Goal: Transaction & Acquisition: Purchase product/service

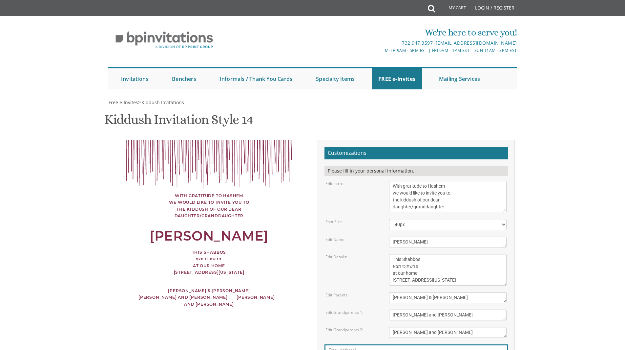
scroll to position [125, 0]
click at [442, 254] on textarea "This Shabbos, Parshas Vayigash at our home [STREET_ADDRESS][US_STATE]" at bounding box center [448, 270] width 118 height 32
click at [405, 254] on textarea "This Shabbos, Parshas Vayigash at our home [STREET_ADDRESS][US_STATE]" at bounding box center [448, 270] width 118 height 32
click at [405, 254] on textarea "This Shabbos, Parshas Vayigash at our home 120 Central Avenue Lakewood, New Jer…" at bounding box center [448, 270] width 118 height 32
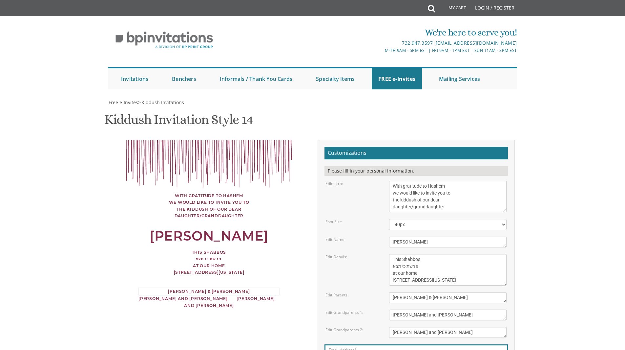
click at [420, 292] on textarea "Meir and Rena Pollack" at bounding box center [448, 297] width 118 height 11
click at [422, 309] on textarea "Mendy and Devorah Pollack" at bounding box center [448, 314] width 118 height 11
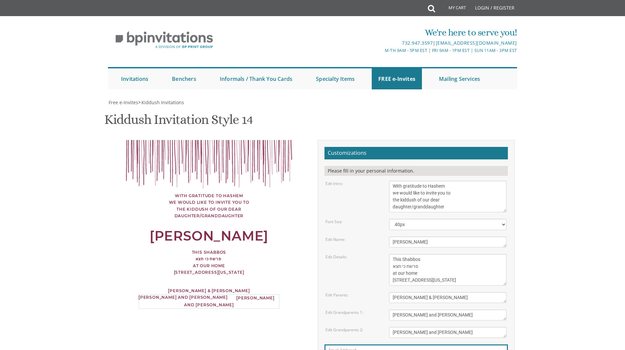
click at [420, 327] on textarea "Eli and Leba Kagan" at bounding box center [448, 332] width 118 height 11
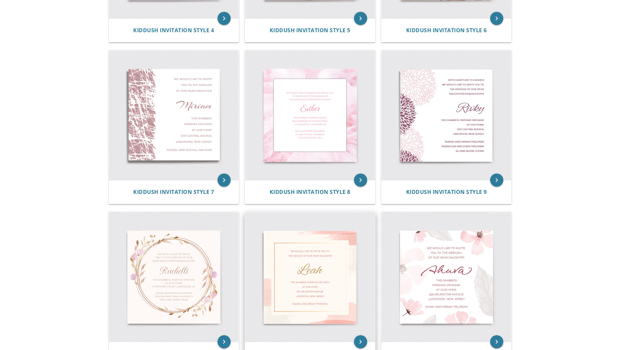
scroll to position [428, 0]
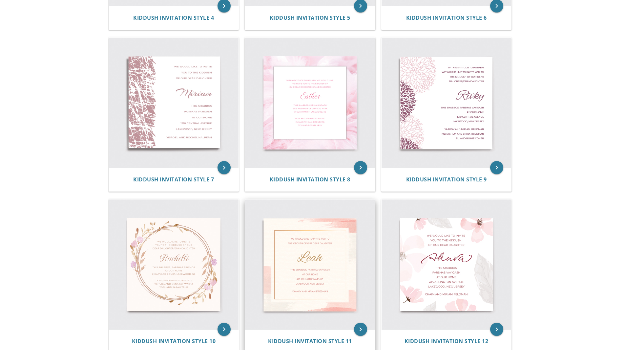
click at [315, 268] on img at bounding box center [310, 264] width 130 height 130
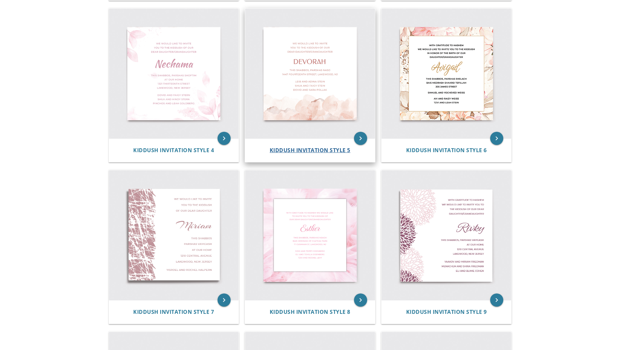
scroll to position [295, 0]
click at [316, 116] on img at bounding box center [310, 74] width 130 height 130
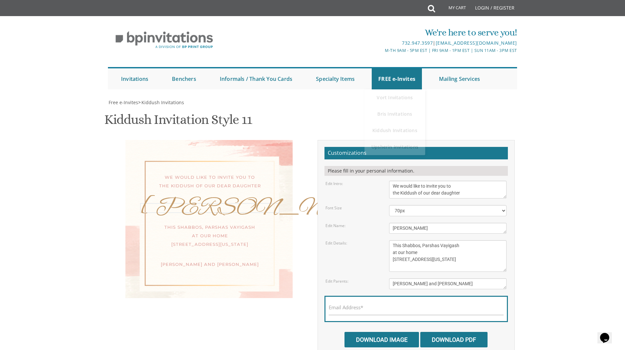
drag, startPoint x: 419, startPoint y: 228, endPoint x: 359, endPoint y: 235, distance: 60.1
click at [359, 235] on form "Customizations Please fill in your personal information. Edit Intro: We would l…" at bounding box center [417, 247] width 184 height 200
click at [413, 209] on select "40px 50px 60px 70px 80px" at bounding box center [448, 210] width 118 height 11
click at [404, 209] on select "40px 50px 60px 70px 80px" at bounding box center [448, 210] width 118 height 11
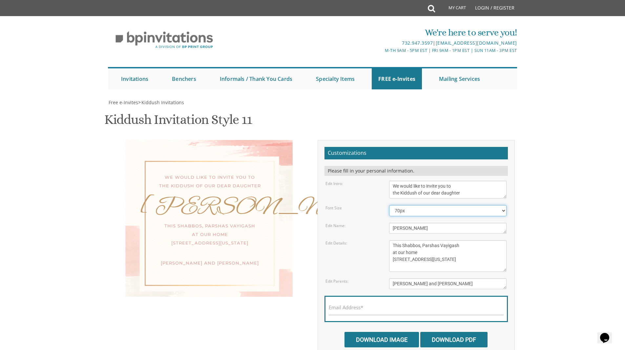
scroll to position [15, 0]
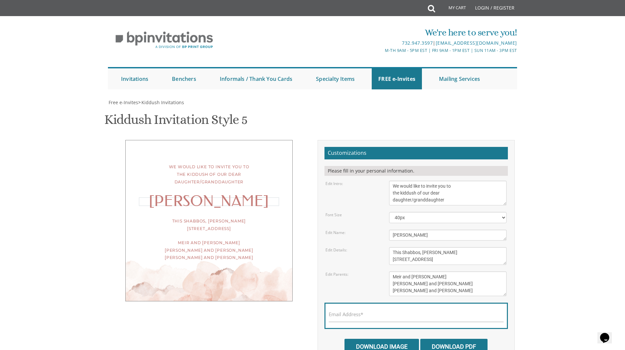
drag, startPoint x: 418, startPoint y: 235, endPoint x: 366, endPoint y: 233, distance: 51.6
click at [366, 233] on div "Edit Name: Devorah" at bounding box center [416, 234] width 191 height 11
type textarea "[PERSON_NAME]"
click at [438, 258] on textarea "This Shabbos, Parshas Naso 1447 fourteenth street, Lakewood, NJ" at bounding box center [448, 256] width 118 height 18
paste textarea "פרשת כי תצא at our home 215 Van Houten Ave Passaic, New Jersey"
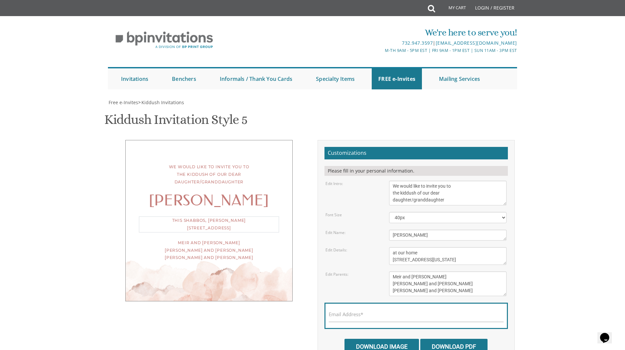
scroll to position [14, 0]
click at [419, 251] on textarea "This Shabbos, Parshas Naso 1447 fourteenth street, Lakewood, NJ" at bounding box center [448, 256] width 118 height 18
type textarea "This Shabbos פרשת כי תצא 215 Van Houten Ave Passaic, New Jersey"
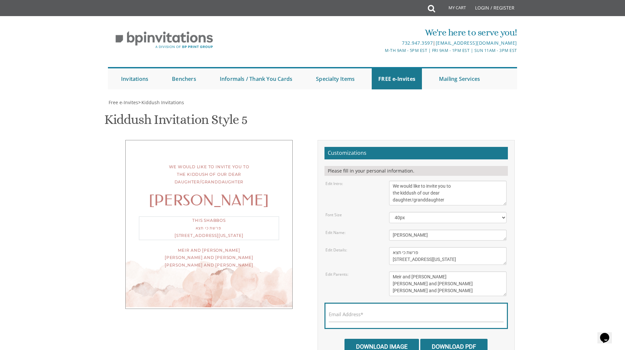
click at [406, 292] on textarea "Meir and Rena Pollack Mendy and Devorah Pollack Eli and Leba Kagan" at bounding box center [448, 283] width 118 height 25
paste textarea "Meyer and Shlomis Peikes"
click at [406, 292] on textarea "Meir and Rena Pollack Mendy and Devorah Pollack Eli and Leba Kagan" at bounding box center [448, 283] width 118 height 25
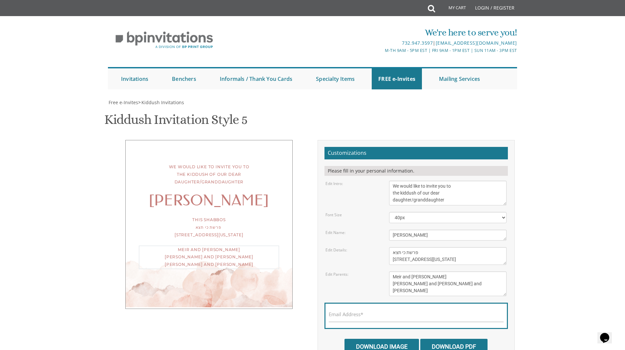
click at [409, 283] on textarea "Meir and Rena Pollack Mendy and Devorah Pollack Eli and Leba Kagan" at bounding box center [448, 283] width 118 height 25
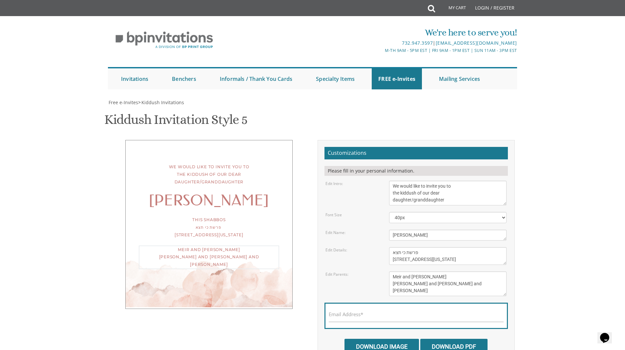
click at [409, 283] on textarea "Meir and Rena Pollack Mendy and Devorah Pollack Eli and Leba Kagan" at bounding box center [448, 283] width 118 height 25
paste textarea "yer and Shlomis Peikes"
click at [431, 284] on textarea "Meir and Rena Pollack Mendy and Devorah Pollack Eli and Leba Kagan" at bounding box center [448, 283] width 118 height 25
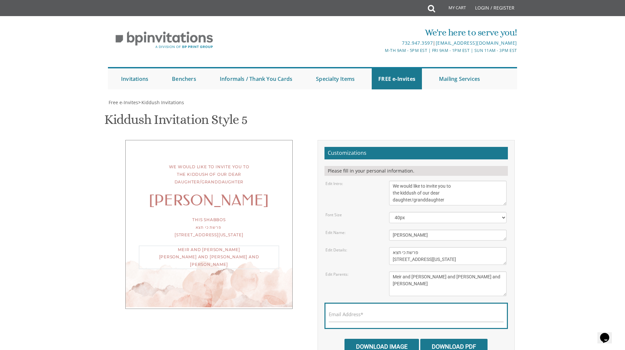
click at [431, 284] on textarea "Meir and Rena Pollack Mendy and Devorah Pollack Eli and Leba Kagan" at bounding box center [448, 283] width 118 height 25
paste textarea "Ari and Dini Spiegel"
click at [413, 276] on textarea "Meir and Rena Pollack Mendy and Devorah Pollack Eli and Leba Kagan" at bounding box center [448, 283] width 118 height 25
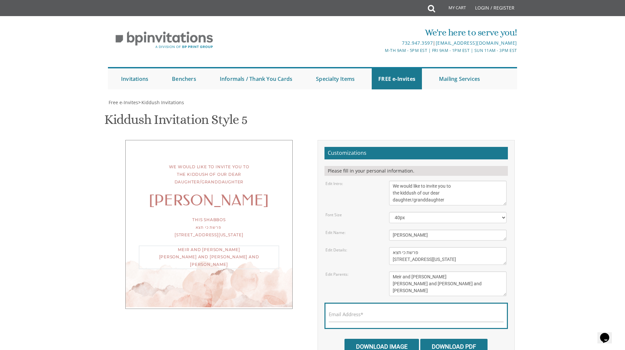
paste textarea "nachem & Aliza Spiegel"
type textarea "Menachem & Aliza Spiegel Ari and Dini Spiegel Meyer and Shlomis Peikes"
click at [547, 272] on body "My Cart Total: View Cart Item(s) Submit My Cart Total: View Cart Item(s) Login …" at bounding box center [312, 270] width 625 height 540
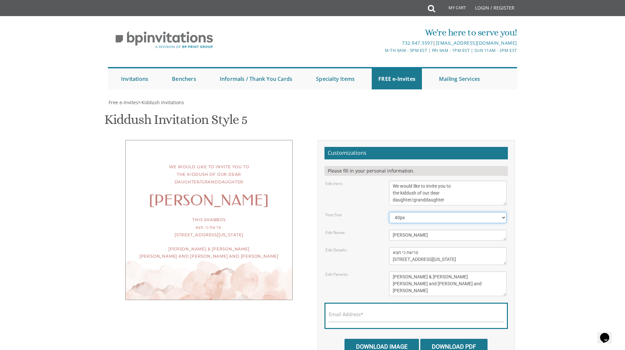
click at [439, 219] on select "30px 40px 50px 60px" at bounding box center [448, 217] width 118 height 11
click at [389, 212] on select "30px 40px 50px 60px" at bounding box center [448, 217] width 118 height 11
click at [571, 231] on body "My Cart Total: View Cart Item(s) Submit My Cart Total: View Cart Item(s) Login …" at bounding box center [312, 270] width 625 height 540
click at [441, 219] on select "30px 40px 50px 60px" at bounding box center [448, 217] width 118 height 11
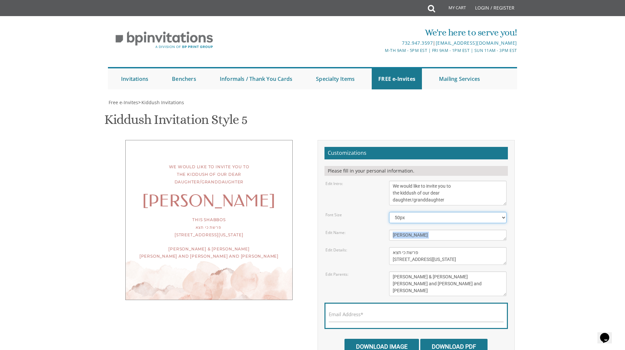
select select "40px"
click at [389, 212] on select "30px 40px 50px 60px" at bounding box center [448, 217] width 118 height 11
click at [520, 251] on div "We would like to invite you to the kiddush of our dear daughter/granddaughter C…" at bounding box center [312, 256] width 417 height 232
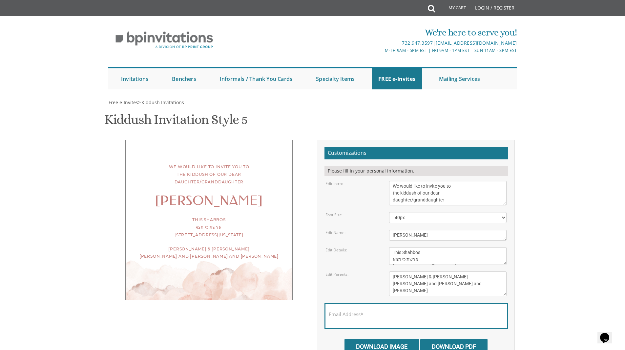
click at [391, 260] on textarea "This Shabbos, Parshas Naso 1447 fourteenth street, Lakewood, NJ" at bounding box center [448, 256] width 118 height 18
type textarea "This Shabbos פרשת כי תצא 215 Van Houten Ave Passaic, New Jersey"
click at [553, 249] on body "My Cart Total: View Cart Item(s) Submit My Cart Total: View Cart Item(s) Login …" at bounding box center [312, 270] width 625 height 540
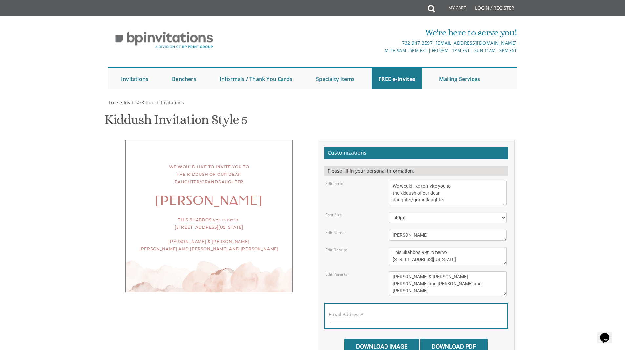
scroll to position [14, 0]
click at [377, 314] on input "Email Address*" at bounding box center [416, 318] width 175 height 8
type input "alizapeikes@gmail.com"
click at [369, 338] on input "Download Image" at bounding box center [382, 345] width 75 height 15
